Goal: Information Seeking & Learning: Learn about a topic

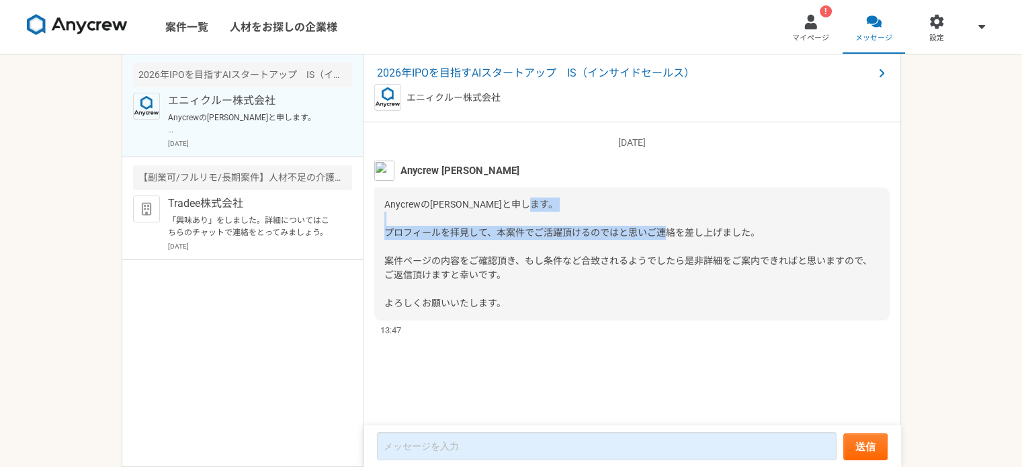
drag, startPoint x: 438, startPoint y: 239, endPoint x: 623, endPoint y: 240, distance: 184.8
click at [623, 240] on div "Anycrewの[PERSON_NAME]と申します。 プロフィールを拝見して、本案件でご活躍頂けるのではと思いご連絡を差し上げました。 案件ページの内容をご…" at bounding box center [631, 253] width 515 height 133
click at [612, 279] on div "Anycrewの[PERSON_NAME]と申します。 プロフィールを拝見して、本案件でご活躍頂けるのではと思いご連絡を差し上げました。 案件ページの内容をご…" at bounding box center [631, 253] width 515 height 133
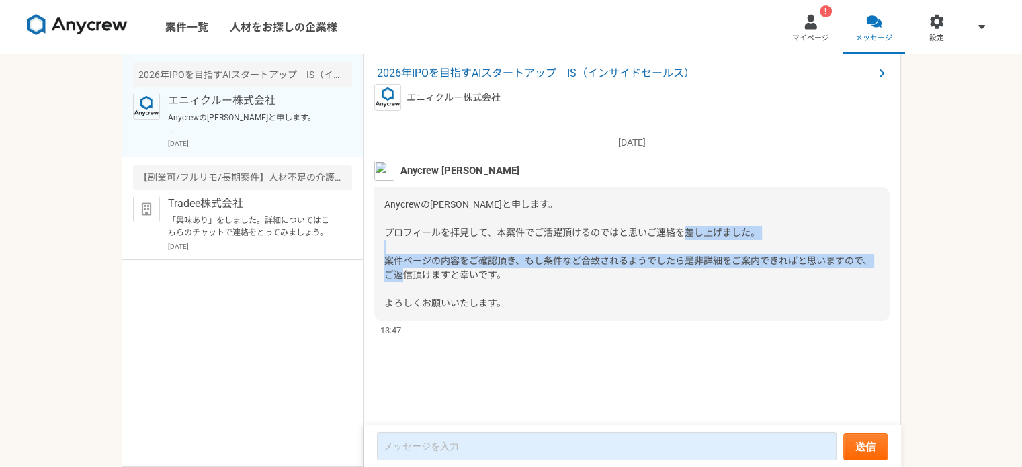
drag, startPoint x: 390, startPoint y: 259, endPoint x: 535, endPoint y: 274, distance: 145.9
click at [535, 274] on div "Anycrewの[PERSON_NAME]と申します。 プロフィールを拝見して、本案件でご活躍頂けるのではと思いご連絡を差し上げました。 案件ページの内容をご…" at bounding box center [631, 253] width 515 height 133
click at [544, 274] on div "Anycrewの[PERSON_NAME]と申します。 プロフィールを拝見して、本案件でご活躍頂けるのではと思いご連絡を差し上げました。 案件ページの内容をご…" at bounding box center [631, 253] width 515 height 133
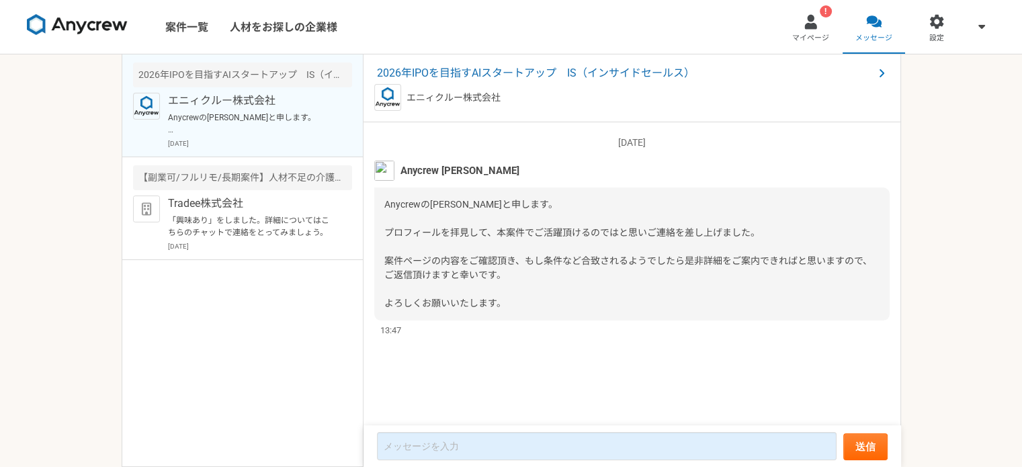
click at [230, 107] on p "エニィクルー株式会社" at bounding box center [251, 101] width 166 height 16
click at [229, 118] on p "Anycrewの[PERSON_NAME]と申します。 プロフィールを拝見して、本案件でご活躍頂けるのではと思いご連絡を差し上げました。 案件ページの内容をご…" at bounding box center [251, 124] width 166 height 24
click at [442, 171] on span "Anycrew [PERSON_NAME]" at bounding box center [460, 170] width 118 height 15
click at [429, 216] on div "Anycrewの[PERSON_NAME]と申します。 プロフィールを拝見して、本案件でご活躍頂けるのではと思いご連絡を差し上げました。 案件ページの内容をご…" at bounding box center [631, 253] width 515 height 133
click at [571, 71] on span "2026年IPOを目指すAIスタートアップ　IS（インサイドセールス）" at bounding box center [625, 73] width 497 height 16
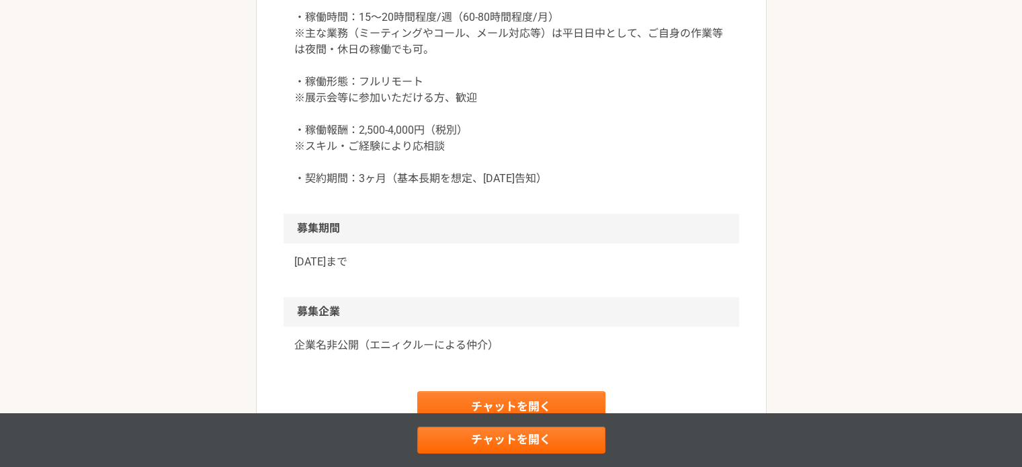
scroll to position [1478, 0]
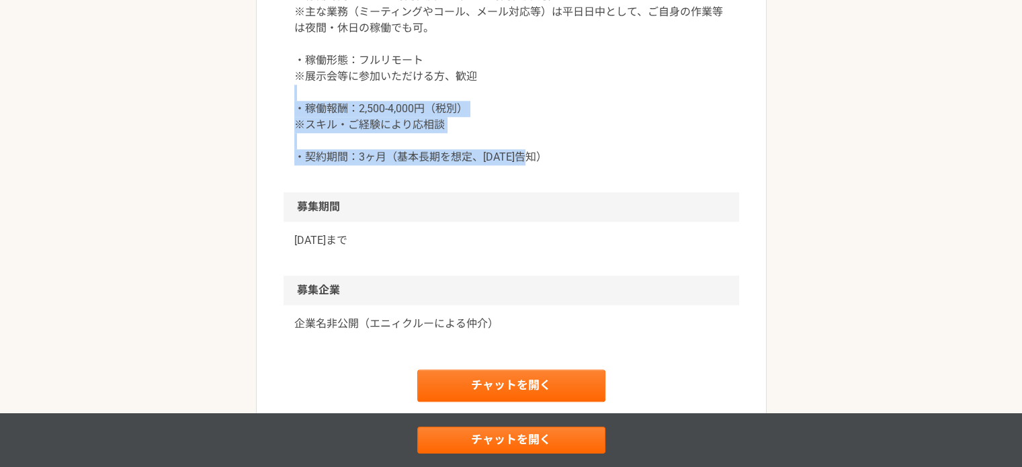
drag, startPoint x: 635, startPoint y: 193, endPoint x: 306, endPoint y: 131, distance: 334.4
click at [306, 131] on p "・稼働時間：15〜20時間程度/週（60-80時間程度/月） ※主な業務（ミーティングやコール、メール対応等）は平日日中として、ご自身の作業等は夜間・休日の稼…" at bounding box center [511, 76] width 434 height 177
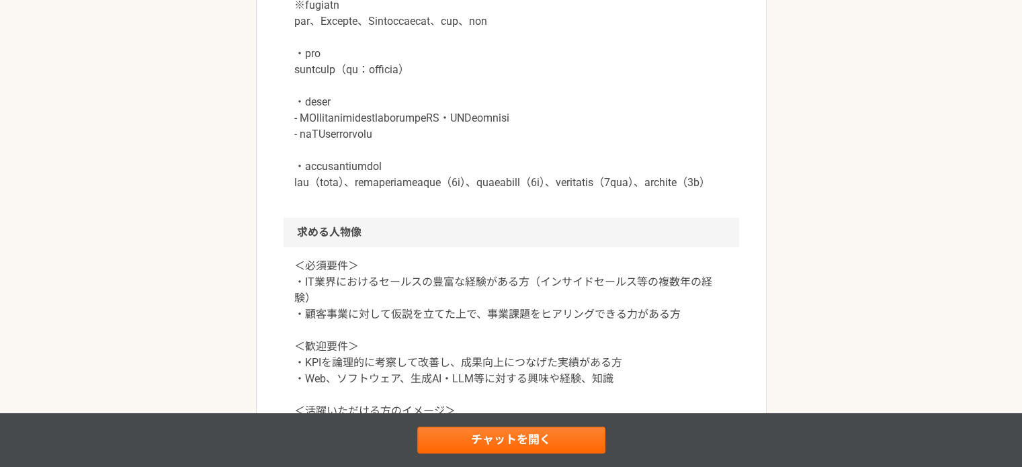
scroll to position [806, 0]
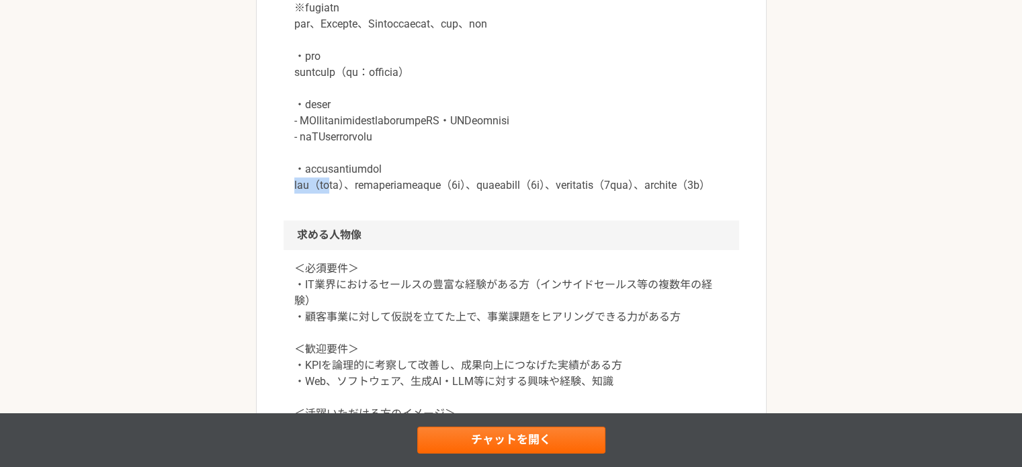
drag, startPoint x: 288, startPoint y: 204, endPoint x: 353, endPoint y: 204, distance: 65.9
click at [353, 204] on div at bounding box center [512, 24] width 456 height 392
click at [430, 194] on p at bounding box center [511, 16] width 434 height 355
drag, startPoint x: 398, startPoint y: 206, endPoint x: 546, endPoint y: 206, distance: 147.8
click at [543, 194] on p at bounding box center [511, 16] width 434 height 355
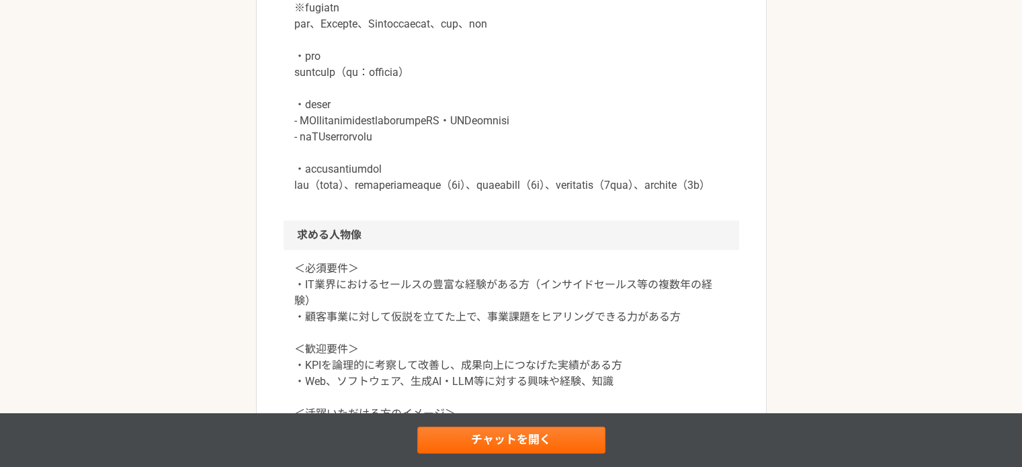
click at [628, 194] on p at bounding box center [511, 16] width 434 height 355
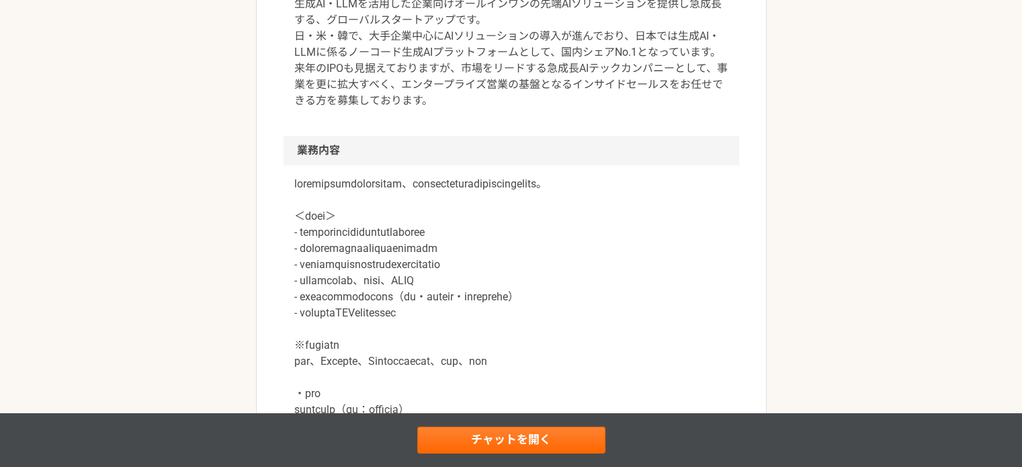
scroll to position [403, 0]
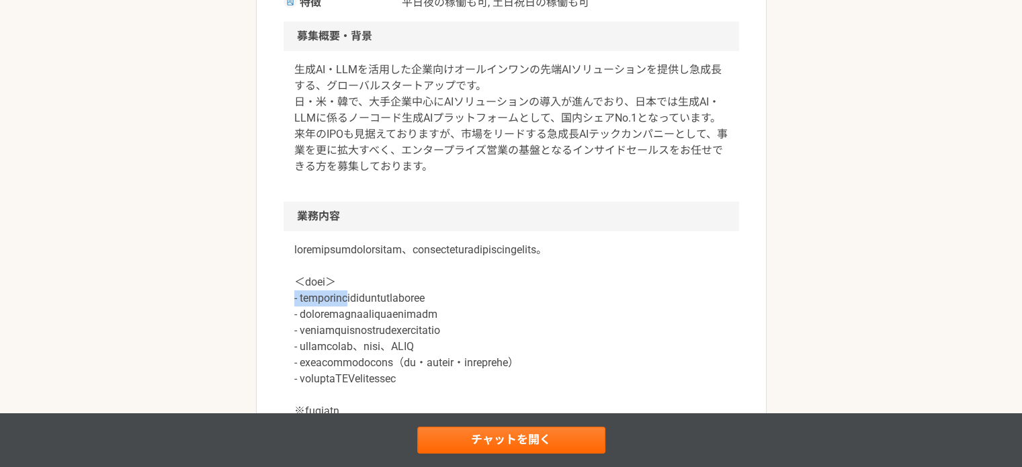
drag, startPoint x: 284, startPoint y: 315, endPoint x: 477, endPoint y: 312, distance: 192.9
click at [458, 312] on div at bounding box center [512, 427] width 456 height 392
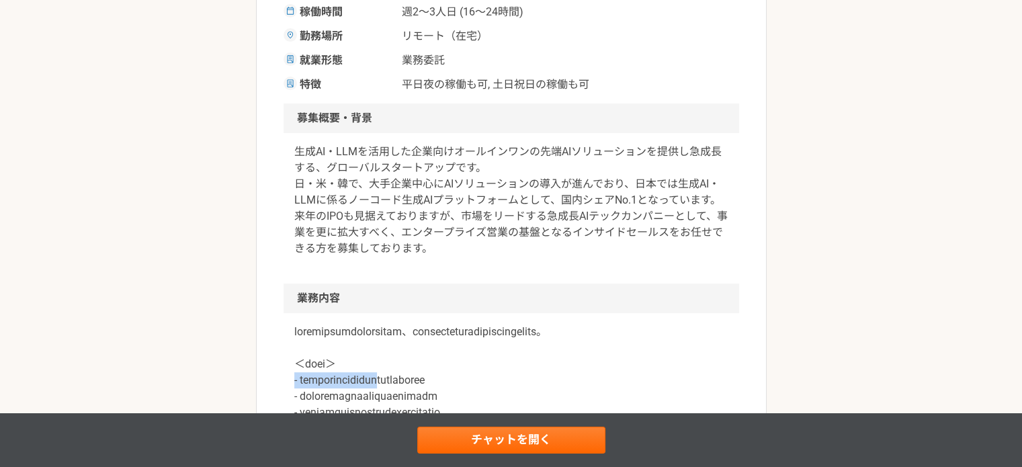
scroll to position [134, 0]
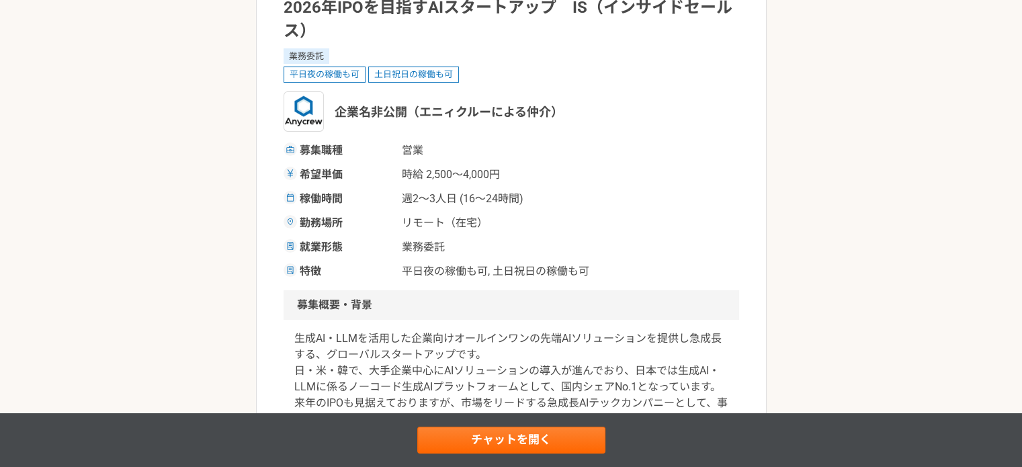
click at [550, 187] on div "募集職種 営業 希望単価 時給 2,500〜4,000円 稼働時間 週2〜3人日 (16〜24時間) 勤務場所 リモート（在宅） 就業形態 業務委託 特徴 平…" at bounding box center [512, 210] width 456 height 137
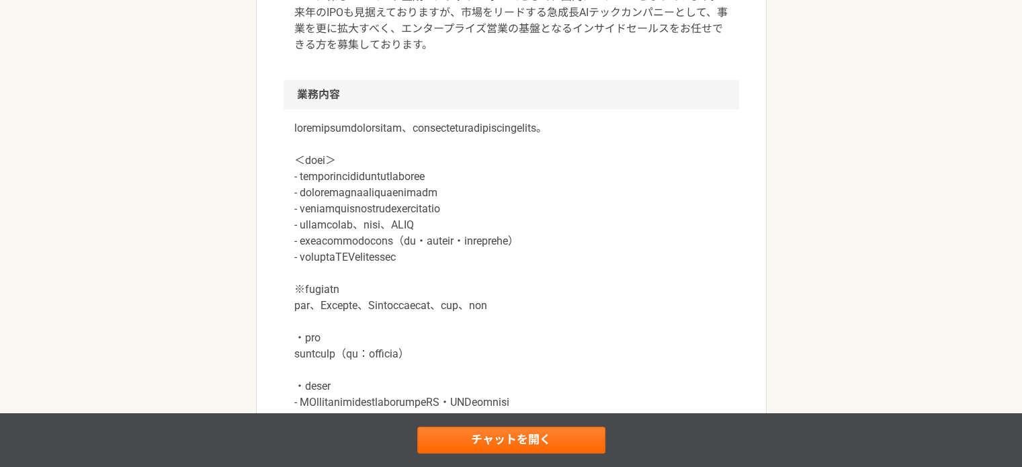
scroll to position [605, 0]
